Goal: Transaction & Acquisition: Download file/media

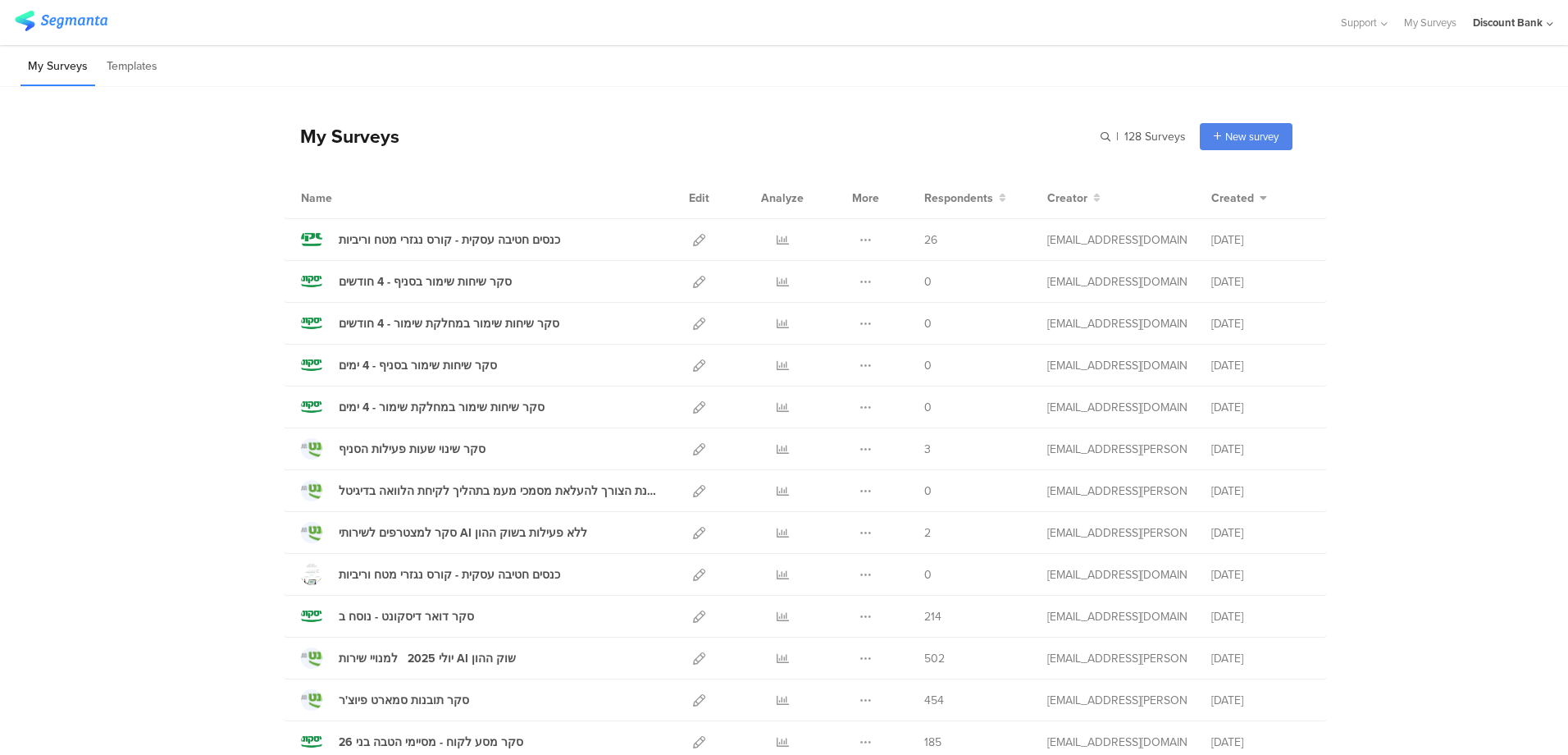
click at [776, 242] on icon at bounding box center [782, 240] width 12 height 12
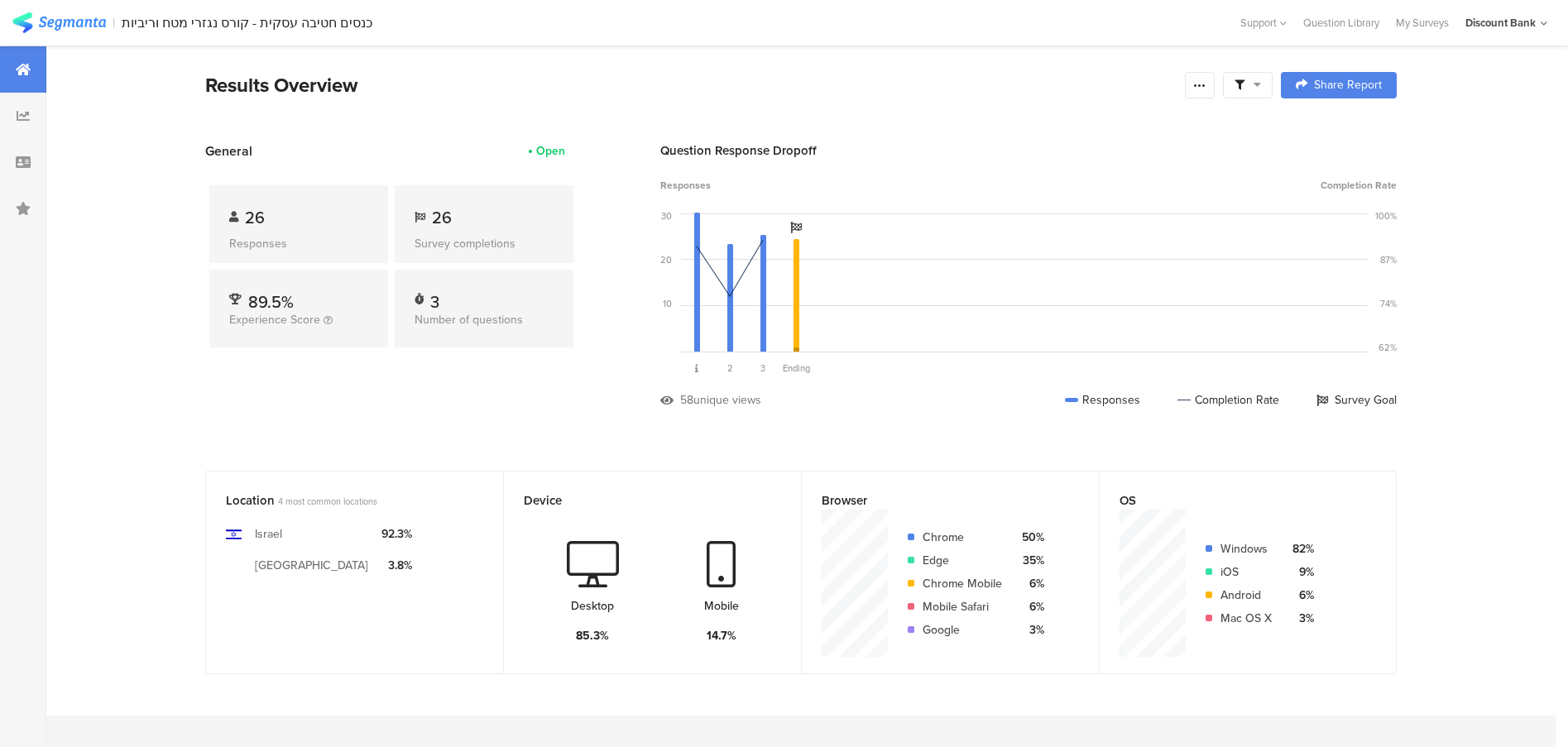
click at [1208, 92] on div at bounding box center [1199, 85] width 30 height 27
click at [1072, 249] on div "Export Results" at bounding box center [1088, 252] width 265 height 16
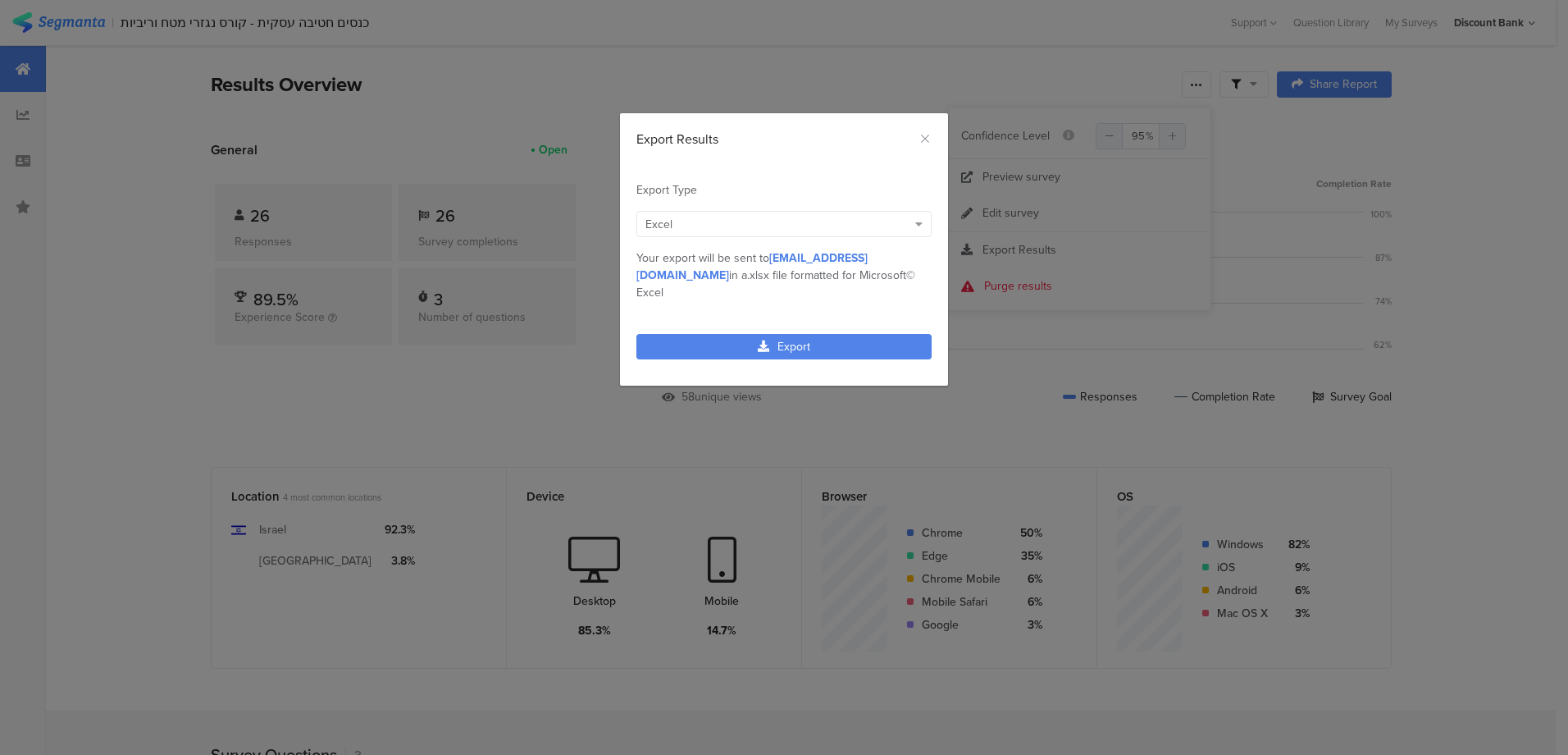
click at [755, 334] on link "Export" at bounding box center [784, 347] width 295 height 26
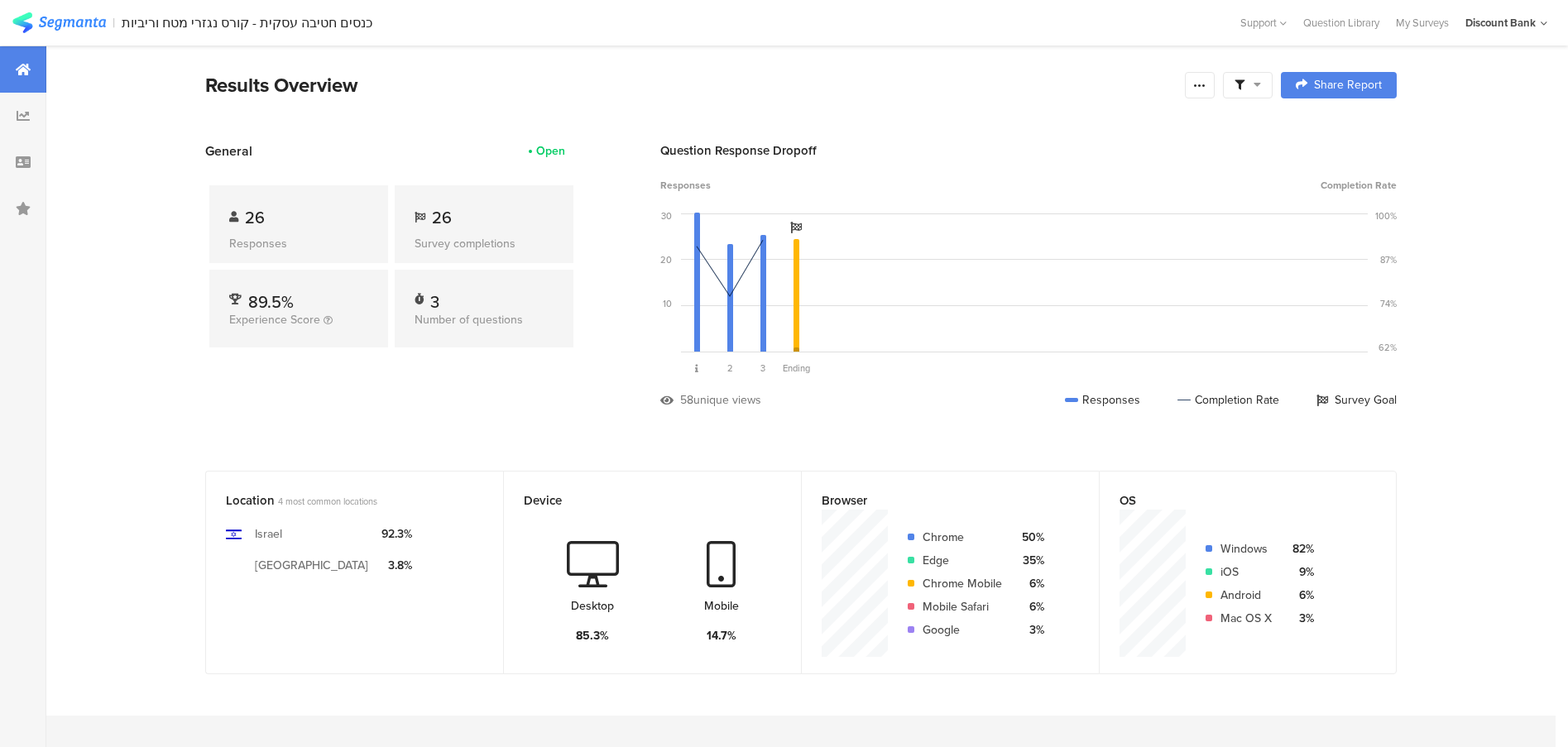
click at [53, 22] on img at bounding box center [59, 23] width 94 height 21
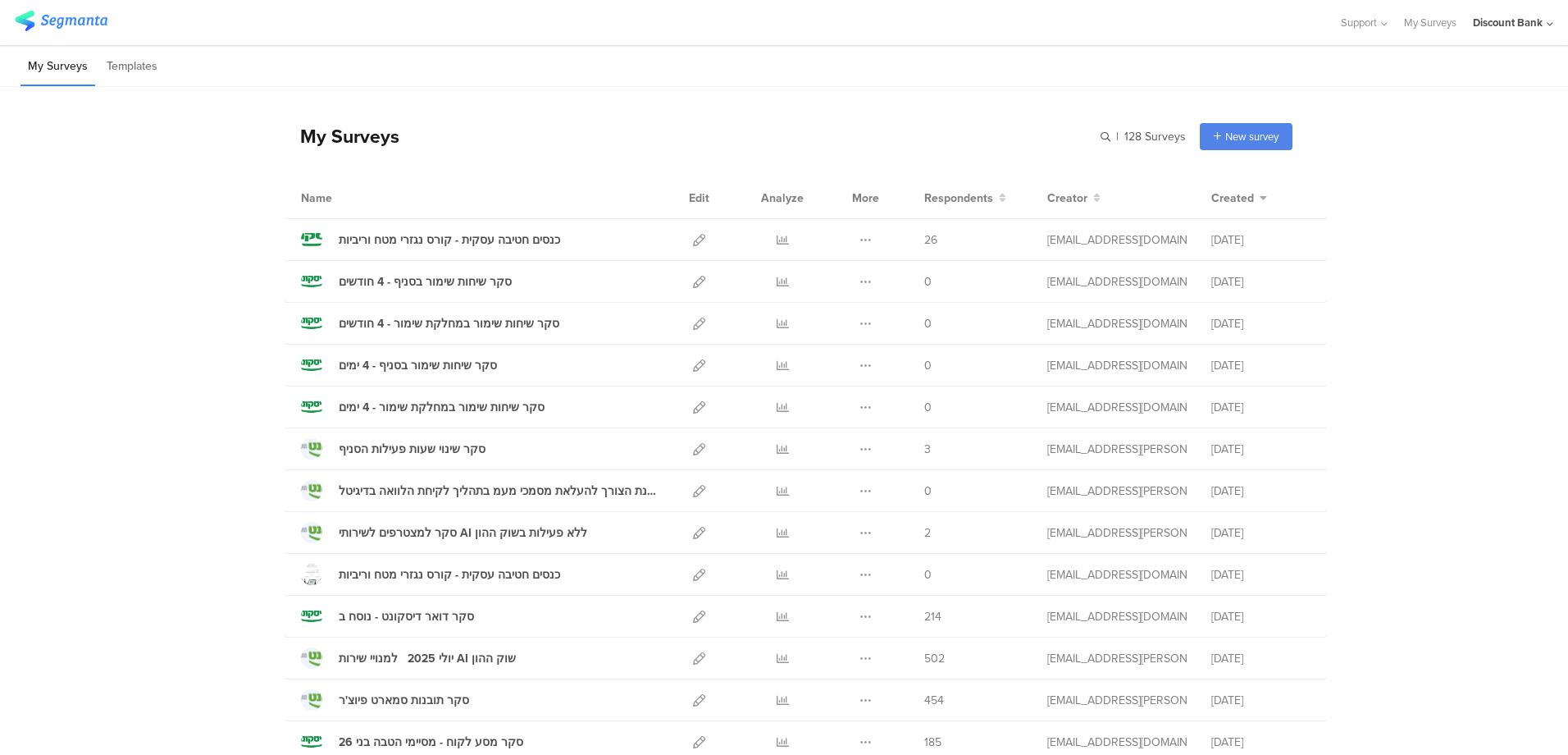
scroll to position [82, 0]
